Goal: Information Seeking & Learning: Learn about a topic

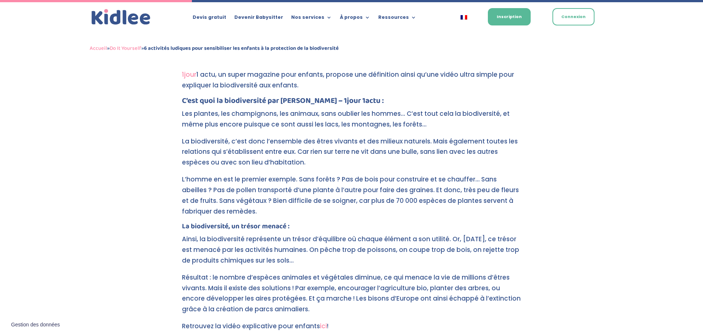
scroll to position [664, 0]
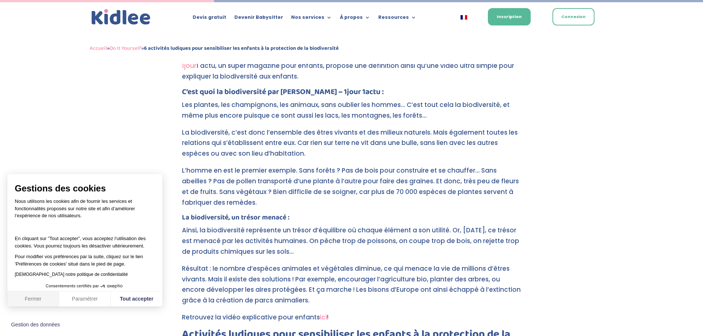
click at [34, 301] on button "Fermer" at bounding box center [33, 300] width 52 height 16
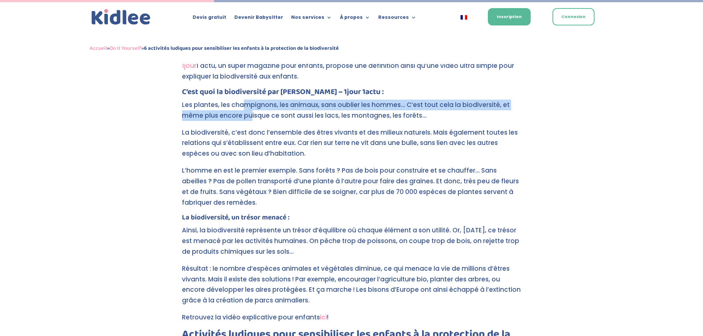
drag, startPoint x: 252, startPoint y: 98, endPoint x: 250, endPoint y: 120, distance: 22.6
click at [250, 120] on p "Les plantes, les champignons, les animaux, sans oublier les hommes… C’est tout …" at bounding box center [352, 114] width 340 height 28
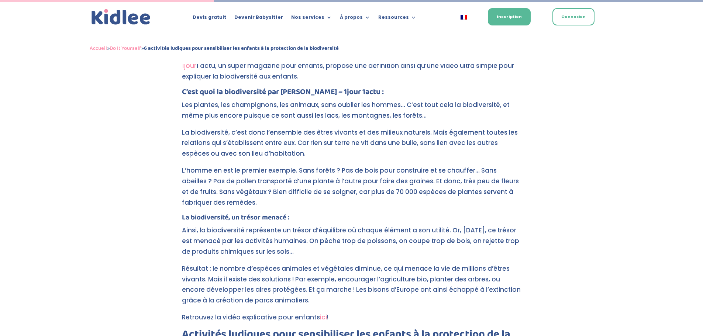
click at [230, 141] on p "La biodiversité, c’est donc l’ensemble des êtres vivants et des milieux naturel…" at bounding box center [352, 146] width 340 height 38
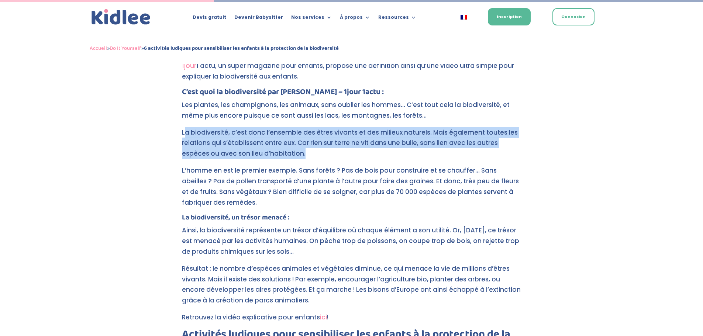
drag, startPoint x: 187, startPoint y: 133, endPoint x: 515, endPoint y: 158, distance: 328.7
click at [516, 157] on p "La biodiversité, c’est donc l’ensemble des êtres vivants et des milieux naturel…" at bounding box center [352, 146] width 340 height 38
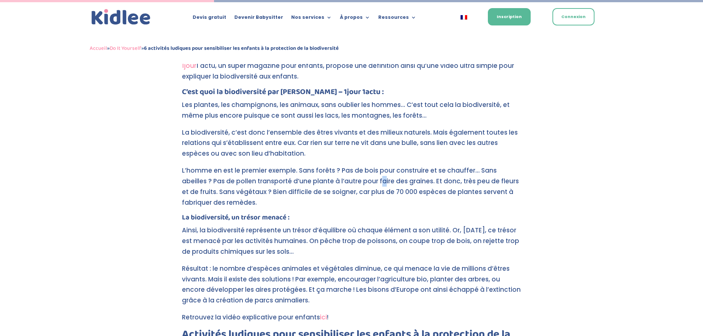
drag, startPoint x: 353, startPoint y: 179, endPoint x: 332, endPoint y: 179, distance: 20.7
click at [351, 179] on p "L’homme en est le premier exemple. Sans forêts ? Pas de bois pour construire et…" at bounding box center [352, 189] width 340 height 49
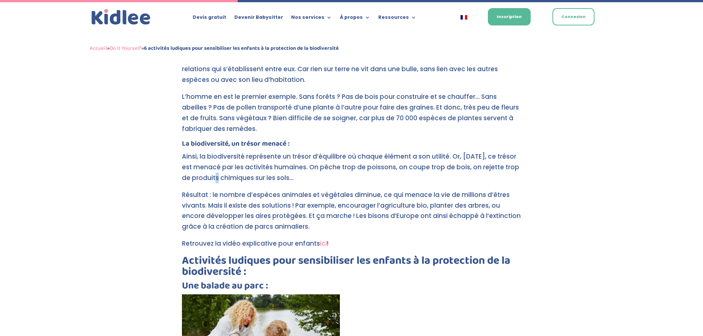
drag, startPoint x: 215, startPoint y: 176, endPoint x: 223, endPoint y: 175, distance: 8.2
click at [216, 176] on p "Ainsi, la biodiversité représente un trésor d’équilibre où chaque élément a son…" at bounding box center [352, 170] width 340 height 38
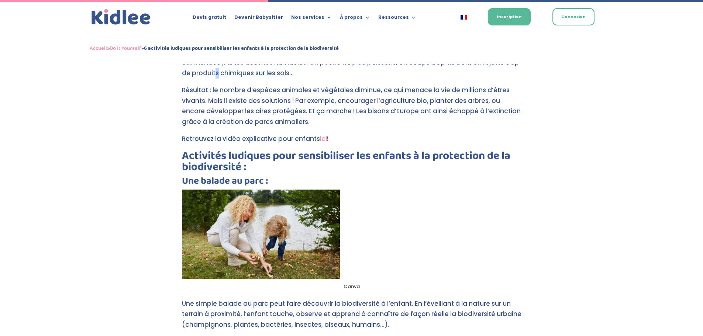
scroll to position [849, 0]
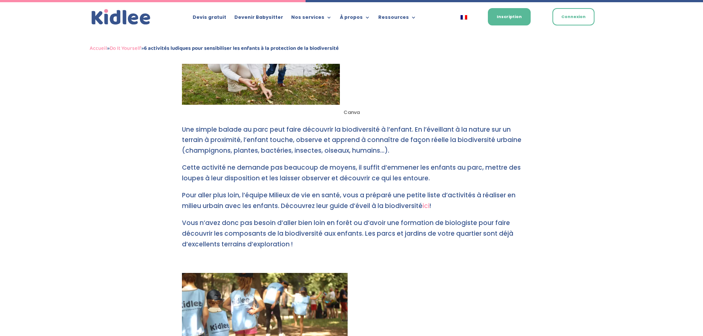
scroll to position [1033, 0]
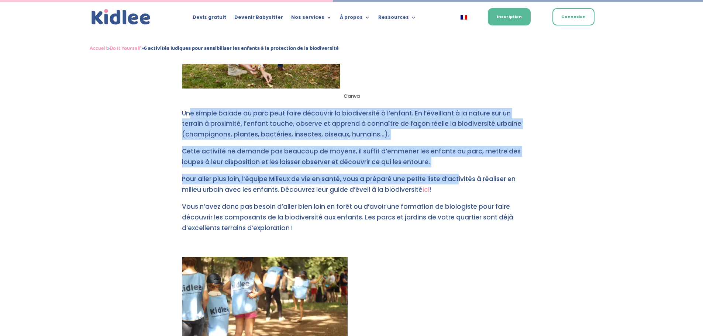
drag, startPoint x: 192, startPoint y: 115, endPoint x: 457, endPoint y: 179, distance: 273.0
click at [457, 179] on div "L’OFB , Office Français de la Biodiversité, définit cette dernière comme l’ense…" at bounding box center [352, 339] width 340 height 2193
click at [245, 183] on p "Pour aller plus loin, l’équipe Milieux de vie en santé, vous a préparé une peti…" at bounding box center [352, 188] width 340 height 28
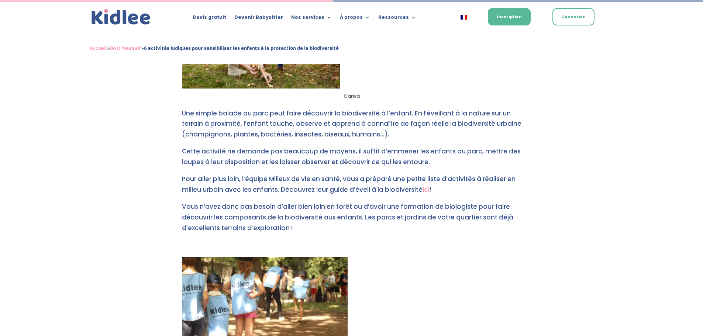
drag, startPoint x: 186, startPoint y: 179, endPoint x: 519, endPoint y: 191, distance: 332.8
click at [519, 191] on p "Pour aller plus loin, l’équipe Milieux de vie en santé, vous a préparé une peti…" at bounding box center [352, 188] width 340 height 28
click at [219, 191] on p "Pour aller plus loin, l’équipe Milieux de vie en santé, vous a préparé une peti…" at bounding box center [352, 188] width 340 height 28
drag, startPoint x: 228, startPoint y: 192, endPoint x: 429, endPoint y: 193, distance: 200.4
click at [429, 193] on p "Pour aller plus loin, l’équipe Milieux de vie en santé, vous a préparé une peti…" at bounding box center [352, 188] width 340 height 28
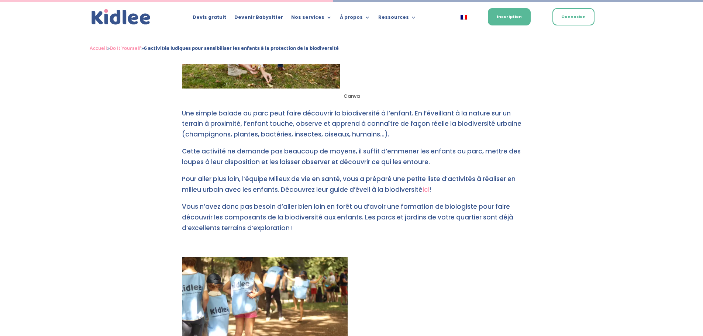
click at [264, 213] on p "Vous n’avez donc pas besoin d’aller bien loin en forêt ou d’avoir une formation…" at bounding box center [352, 221] width 340 height 38
drag, startPoint x: 254, startPoint y: 179, endPoint x: 515, endPoint y: 185, distance: 260.6
click at [515, 185] on p "Pour aller plus loin, l’équipe Milieux de vie en santé, vous a préparé une peti…" at bounding box center [352, 188] width 340 height 28
drag, startPoint x: 445, startPoint y: 197, endPoint x: 429, endPoint y: 195, distance: 16.1
click at [445, 197] on p "Pour aller plus loin, l’équipe Milieux de vie en santé, vous a préparé une peti…" at bounding box center [352, 188] width 340 height 28
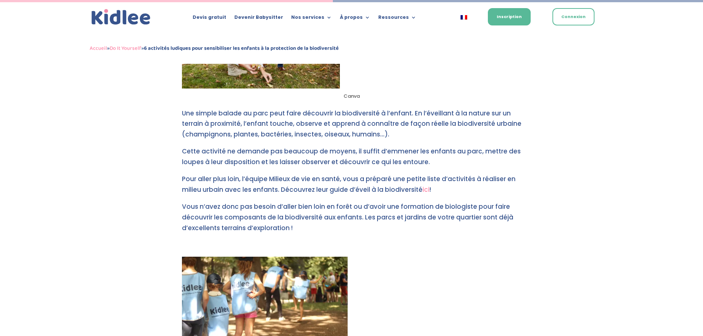
click at [426, 191] on link "ici" at bounding box center [426, 189] width 7 height 9
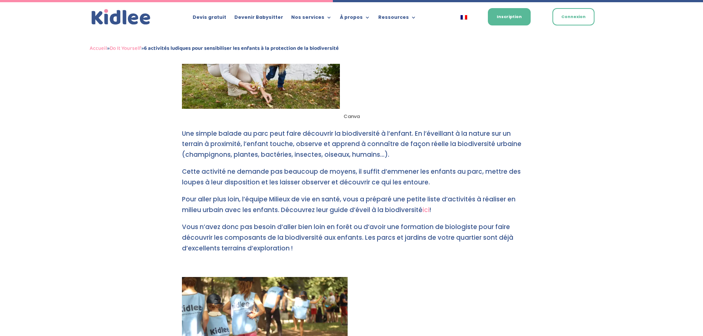
scroll to position [849, 0]
